Goal: Task Accomplishment & Management: Use online tool/utility

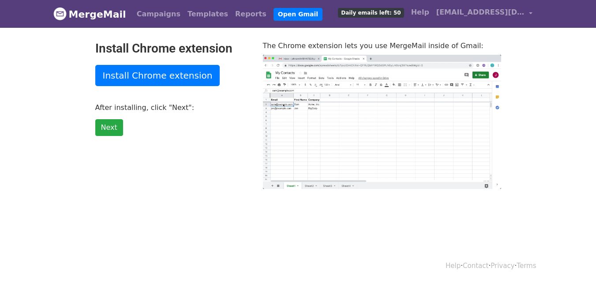
type input "76.73"
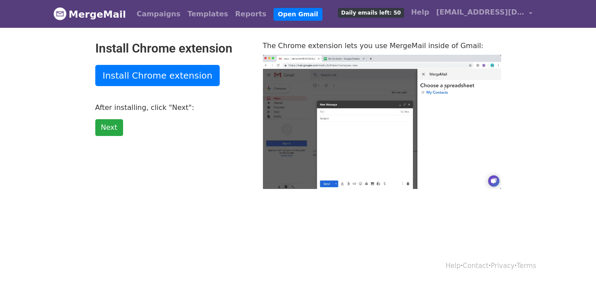
click at [180, 86] on div "Install Chrome extension Install Chrome extension After installing, click "Next…" at bounding box center [173, 115] width 168 height 148
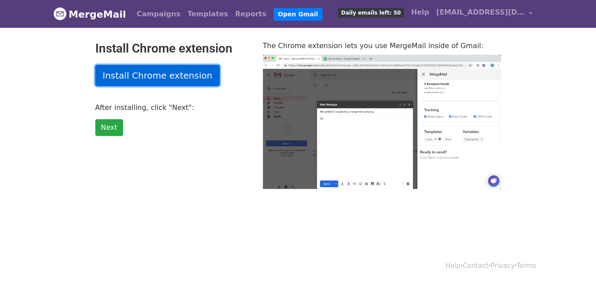
click at [181, 80] on link "Install Chrome extension" at bounding box center [157, 75] width 125 height 21
type input "14.72"
